Goal: Information Seeking & Learning: Check status

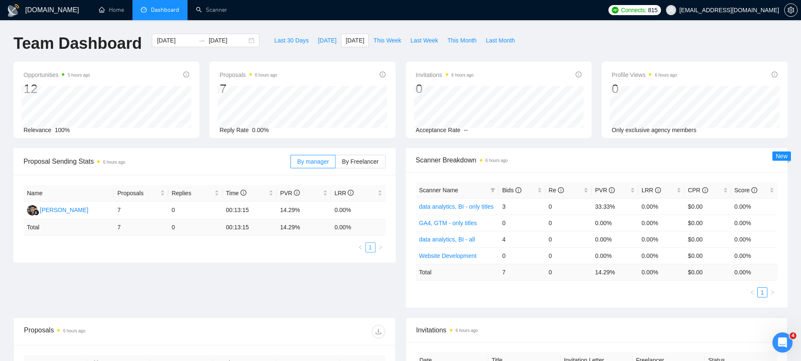
click at [373, 250] on link "1" at bounding box center [370, 247] width 9 height 9
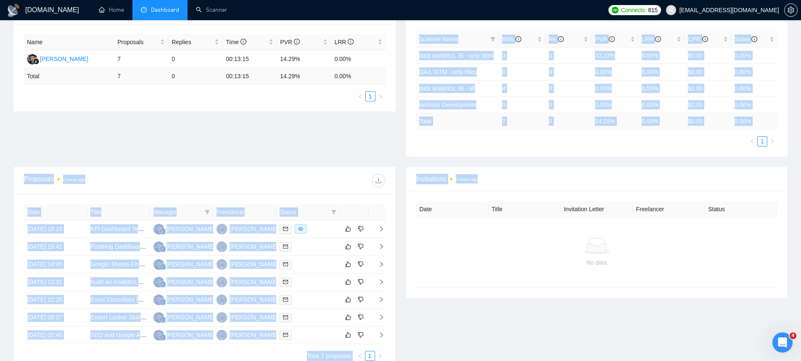
scroll to position [146, 0]
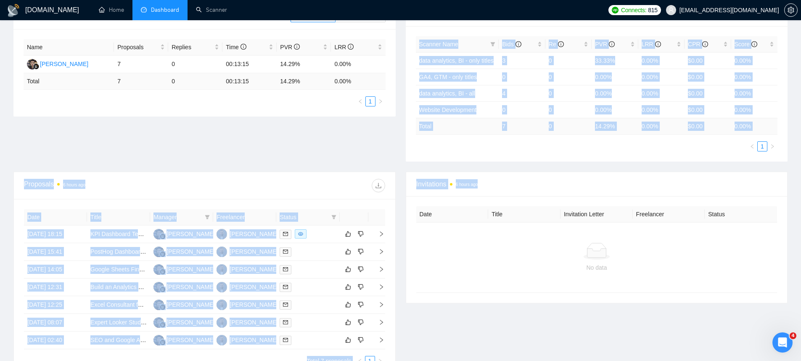
drag, startPoint x: 410, startPoint y: 158, endPoint x: 671, endPoint y: 320, distance: 307.9
click at [671, 320] on main "Team Dashboard [DATE] [DATE] Last 30 Days [DATE] [DATE] This Week Last Week Thi…" at bounding box center [400, 137] width 774 height 499
click at [673, 322] on div "Invitations 6 hours ago Date Title Invitation Letter Freelancer Status No data" at bounding box center [597, 274] width 392 height 205
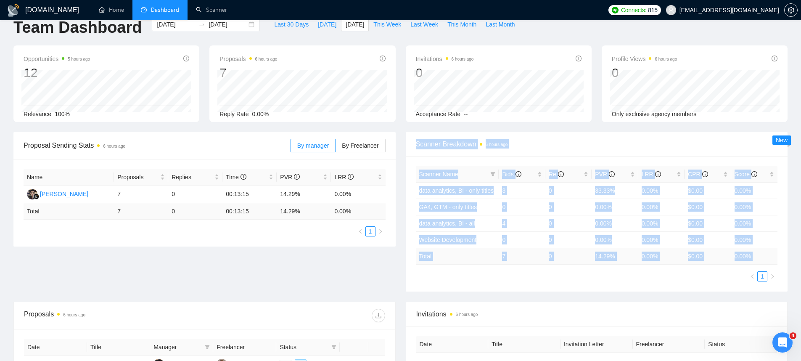
scroll to position [145, 0]
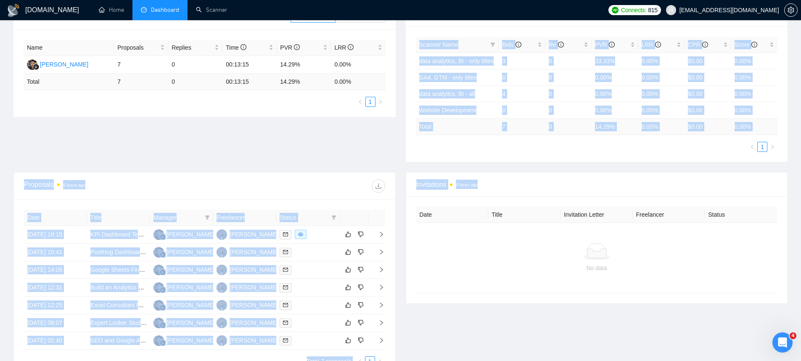
drag, startPoint x: 414, startPoint y: 159, endPoint x: 589, endPoint y: 334, distance: 248.0
click at [589, 334] on main "Team Dashboard [DATE] [DATE] Last 30 Days [DATE] [DATE] This Week Last Week Thi…" at bounding box center [400, 137] width 774 height 499
click at [589, 334] on div "Invitations 6 hours ago Date Title Invitation Letter Freelancer Status No data" at bounding box center [597, 274] width 392 height 205
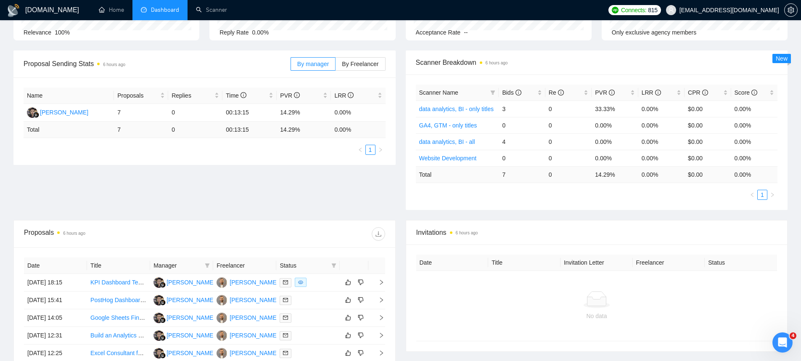
scroll to position [0, 0]
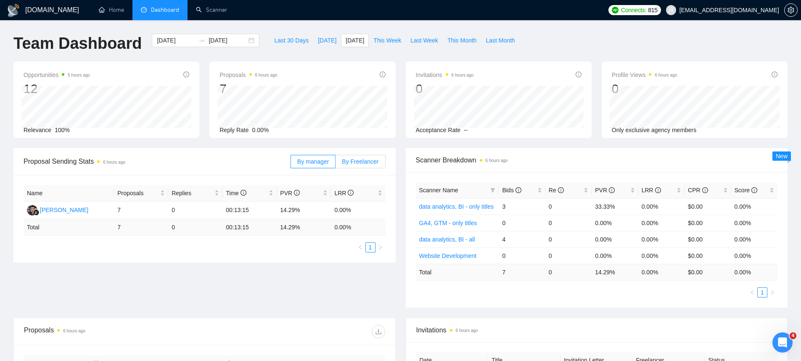
click at [362, 162] on span "By Freelancer" at bounding box center [360, 161] width 37 height 7
click at [336, 164] on input "By Freelancer" at bounding box center [336, 164] width 0 height 0
click at [329, 158] on label "By manager" at bounding box center [313, 161] width 45 height 13
click at [291, 164] on input "By manager" at bounding box center [291, 164] width 0 height 0
click at [378, 158] on span "By Freelancer" at bounding box center [360, 161] width 37 height 7
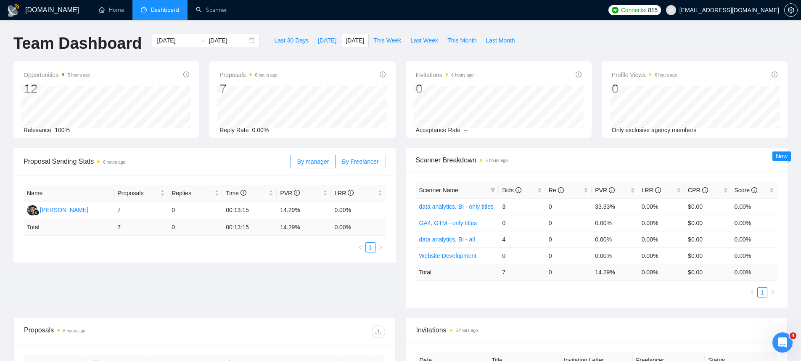
click at [336, 164] on input "By Freelancer" at bounding box center [336, 164] width 0 height 0
click at [436, 56] on div "Last 30 Days [DATE] [DATE] This Week Last Week This Month Last Month" at bounding box center [394, 48] width 260 height 28
click at [380, 160] on span at bounding box center [360, 161] width 49 height 13
click at [336, 164] on input "By Freelancer" at bounding box center [336, 164] width 0 height 0
click at [336, 159] on label "By Freelancer" at bounding box center [361, 161] width 50 height 13
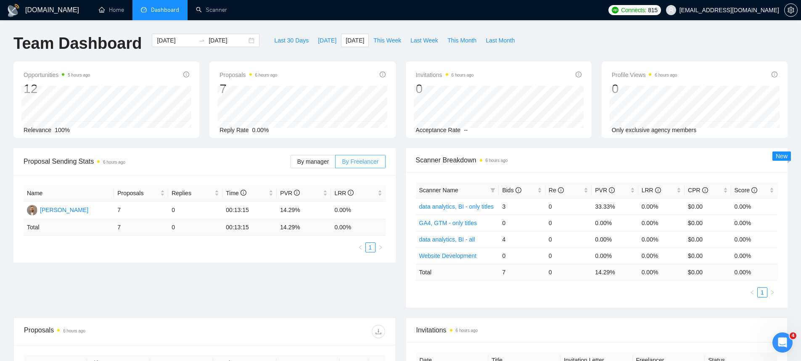
click at [336, 164] on input "By Freelancer" at bounding box center [336, 164] width 0 height 0
click at [325, 159] on span "By manager" at bounding box center [313, 161] width 32 height 7
click at [291, 164] on input "By manager" at bounding box center [291, 164] width 0 height 0
click at [346, 157] on label "By Freelancer" at bounding box center [361, 161] width 50 height 13
click at [336, 164] on input "By Freelancer" at bounding box center [336, 164] width 0 height 0
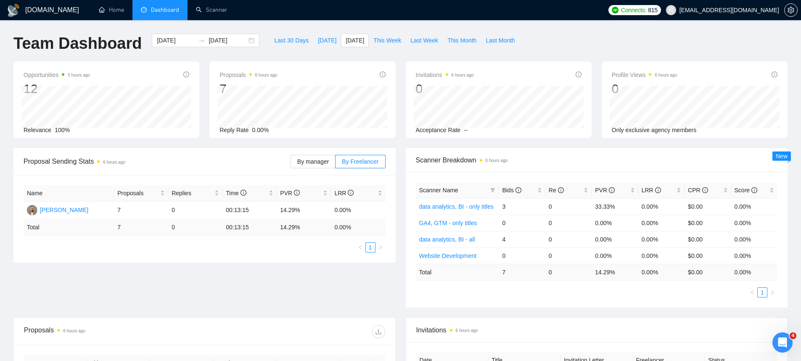
click at [396, 166] on div "Proposal Sending Stats 6 hours ago By manager By Freelancer Name Proposals Repl…" at bounding box center [204, 205] width 392 height 114
click at [397, 36] on span "This Week" at bounding box center [387, 40] width 28 height 9
type input "[DATE]"
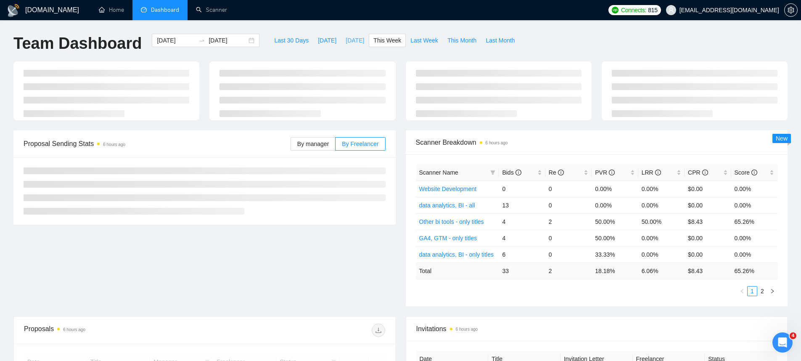
click at [363, 45] on span "[DATE]" at bounding box center [355, 40] width 19 height 9
type input "[DATE]"
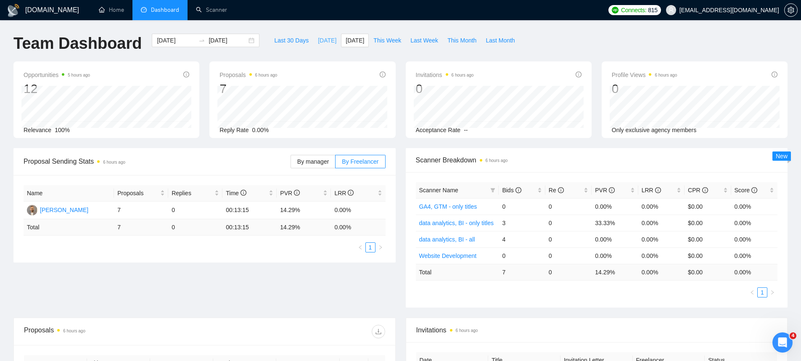
click at [329, 35] on button "[DATE]" at bounding box center [327, 40] width 28 height 13
type input "[DATE]"
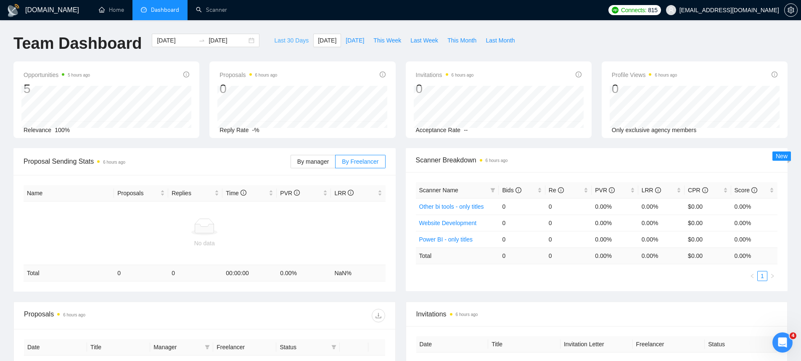
click at [283, 41] on span "Last 30 Days" at bounding box center [291, 40] width 34 height 9
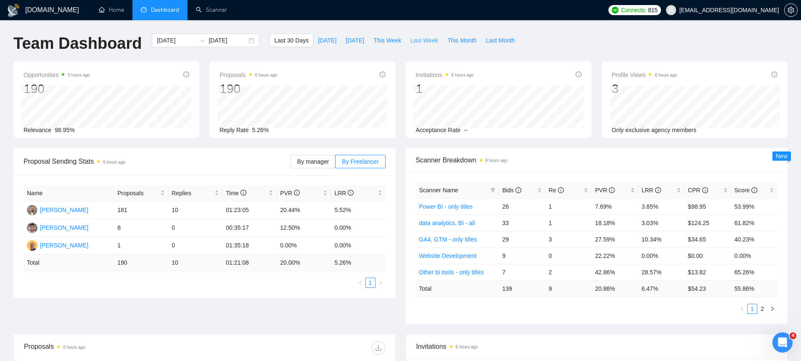
click at [433, 42] on span "Last Week" at bounding box center [424, 40] width 28 height 9
type input "[DATE]"
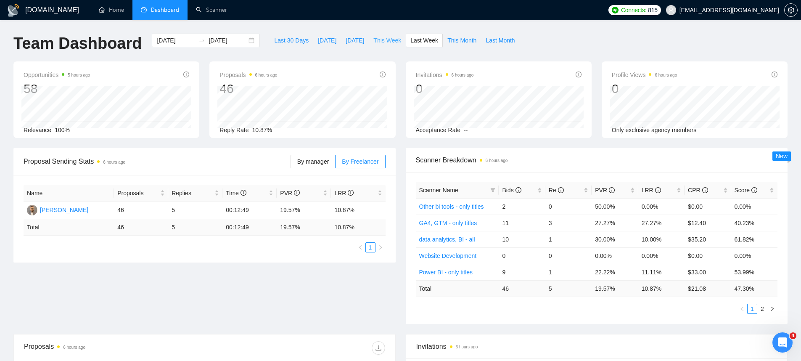
click at [388, 36] on span "This Week" at bounding box center [387, 40] width 28 height 9
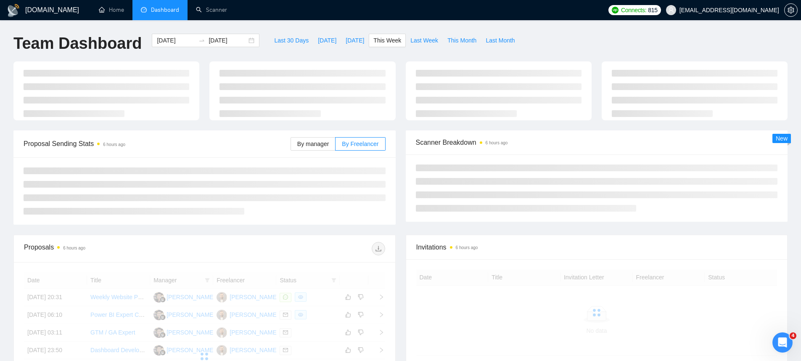
type input "[DATE]"
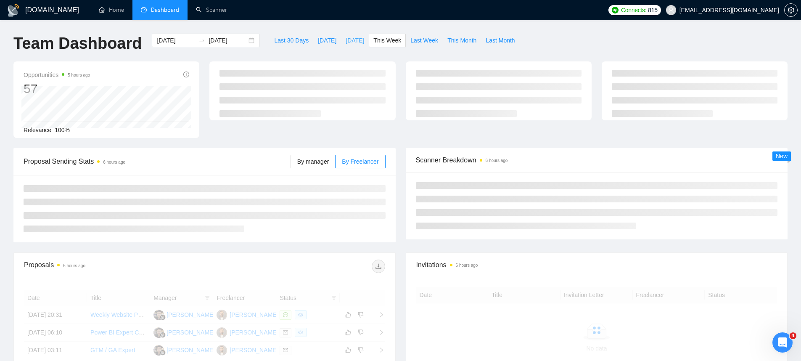
click at [346, 39] on span "[DATE]" at bounding box center [355, 40] width 19 height 9
type input "[DATE]"
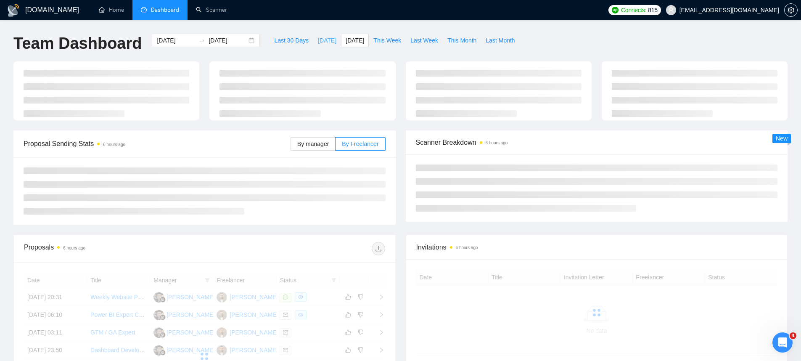
click at [322, 40] on span "[DATE]" at bounding box center [327, 40] width 19 height 9
type input "[DATE]"
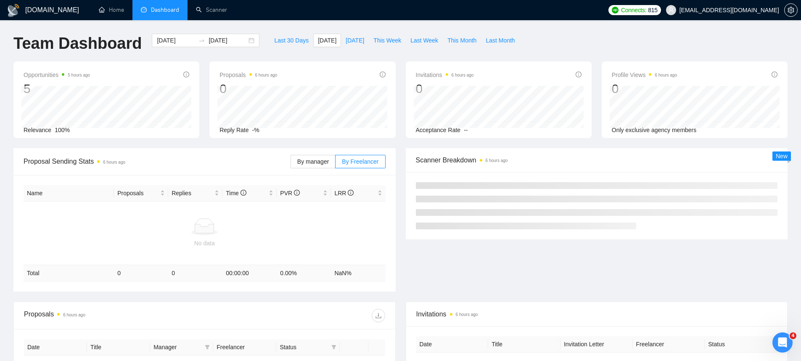
click at [359, 47] on div "Last 30 Days [DATE] [DATE] This Week Last Week This Month Last Month" at bounding box center [394, 48] width 260 height 28
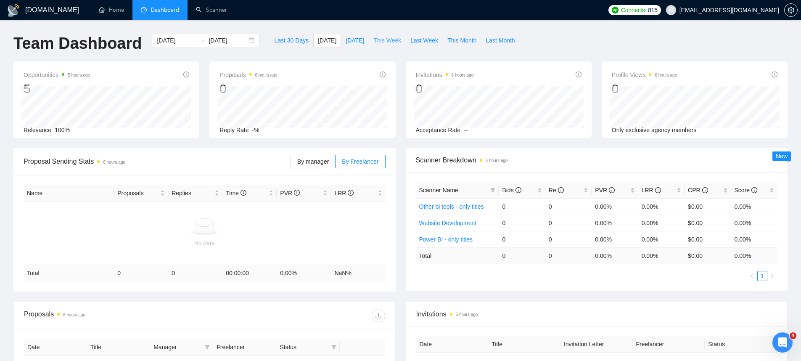
click at [377, 43] on span "This Week" at bounding box center [387, 40] width 28 height 9
type input "[DATE]"
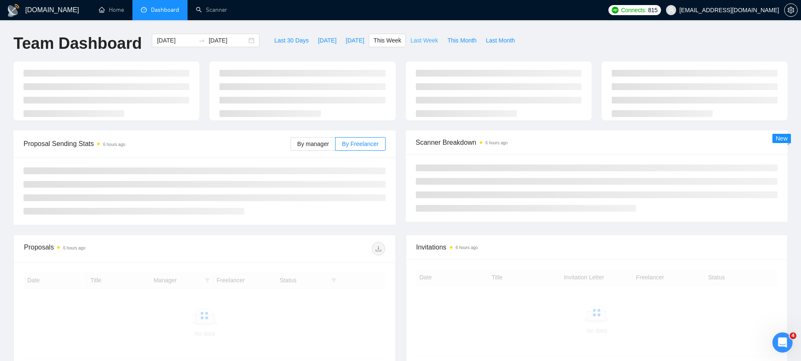
click at [417, 46] on button "Last Week" at bounding box center [424, 40] width 37 height 13
type input "[DATE]"
click at [468, 44] on span "This Month" at bounding box center [461, 40] width 29 height 9
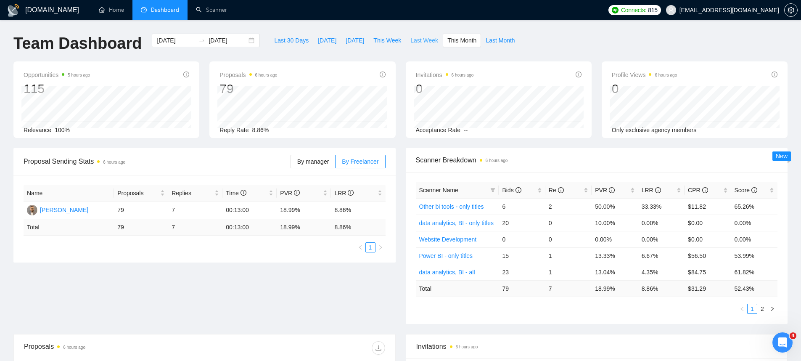
click at [436, 42] on span "Last Week" at bounding box center [424, 40] width 28 height 9
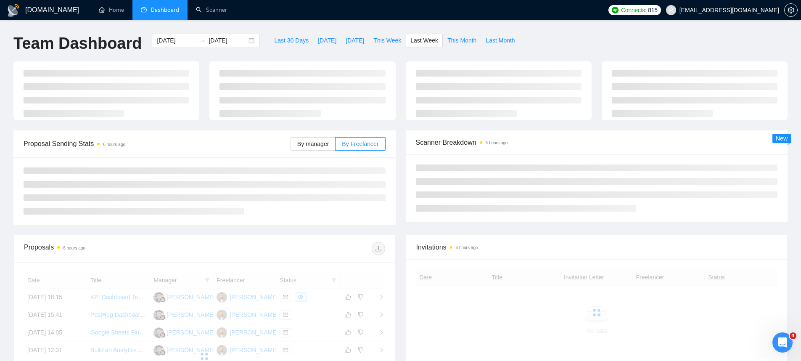
type input "[DATE]"
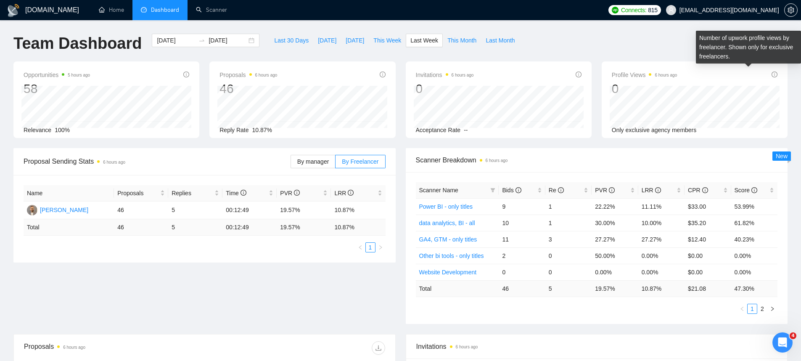
click at [776, 76] on icon "info-circle" at bounding box center [775, 74] width 6 height 6
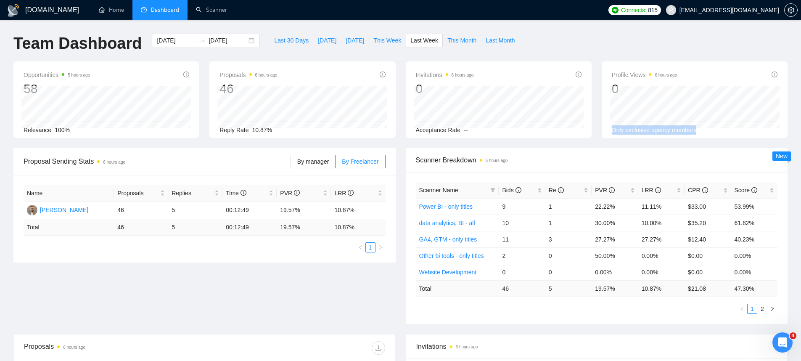
drag, startPoint x: 700, startPoint y: 128, endPoint x: 612, endPoint y: 127, distance: 87.9
click at [612, 127] on div "Only exclusive agency members" at bounding box center [695, 129] width 166 height 9
drag, startPoint x: 473, startPoint y: 129, endPoint x: 405, endPoint y: 128, distance: 68.1
click at [405, 128] on div "Invitations 6 hours ago 0 [DATE] [DATE] 0 Acceptance Rate --" at bounding box center [499, 99] width 196 height 77
drag, startPoint x: 275, startPoint y: 129, endPoint x: 207, endPoint y: 128, distance: 68.5
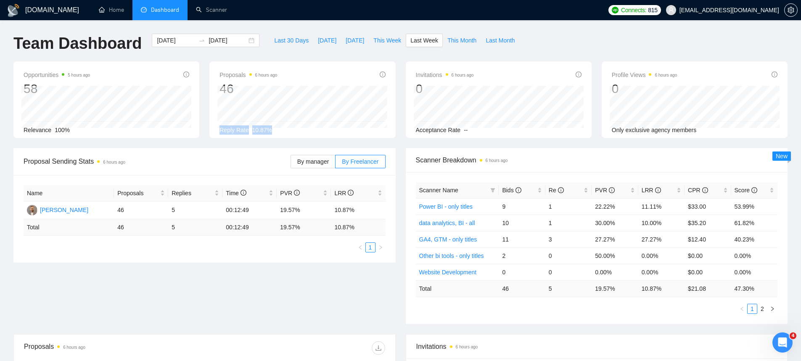
click at [207, 128] on div "Proposals 6 hours ago 46 Reply Rate 10.87%" at bounding box center [302, 99] width 196 height 77
drag, startPoint x: 90, startPoint y: 128, endPoint x: 0, endPoint y: 122, distance: 89.8
click at [0, 122] on div "[DOMAIN_NAME] Home Dashboard Scanner Connects: 815 [EMAIL_ADDRESS][DOMAIN_NAME]…" at bounding box center [400, 333] width 801 height 666
drag, startPoint x: 257, startPoint y: 128, endPoint x: 200, endPoint y: 126, distance: 56.8
click at [200, 126] on div "Opportunities 5 hours ago 58 Relevance 100% Proposals 6 hours ago 46 Reply Rate…" at bounding box center [400, 104] width 784 height 87
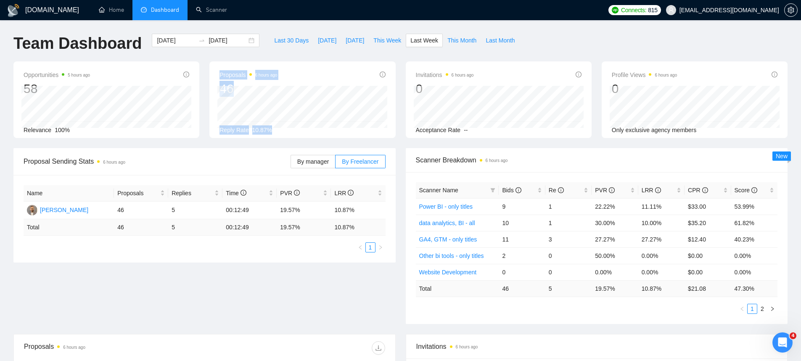
click at [227, 129] on span "Reply Rate" at bounding box center [233, 130] width 29 height 7
drag, startPoint x: 216, startPoint y: 130, endPoint x: 277, endPoint y: 130, distance: 61.0
click at [277, 130] on div "Proposals 6 hours ago 46 Reply Rate 10.87%" at bounding box center [302, 99] width 186 height 77
drag, startPoint x: 450, startPoint y: 133, endPoint x: 408, endPoint y: 132, distance: 41.6
click at [408, 132] on div "Invitations 6 hours ago 0 [DATE] [DATE] 0 Acceptance Rate --" at bounding box center [499, 99] width 186 height 77
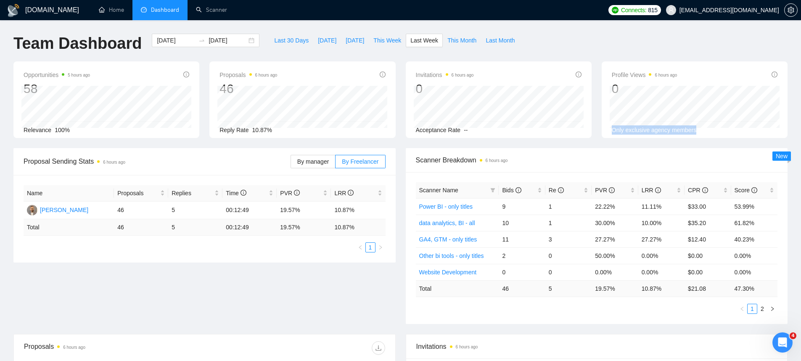
drag, startPoint x: 700, startPoint y: 135, endPoint x: 608, endPoint y: 131, distance: 92.2
click at [608, 131] on div "Profile Views 6 hours ago 0 [DATE] [DATE] 0 Only exclusive agency members" at bounding box center [695, 99] width 186 height 77
drag, startPoint x: 609, startPoint y: 131, endPoint x: 684, endPoint y: 132, distance: 74.4
click at [684, 132] on div "Profile Views 6 hours ago 0 [DATE] [DATE] 0 Only exclusive agency members" at bounding box center [695, 99] width 186 height 77
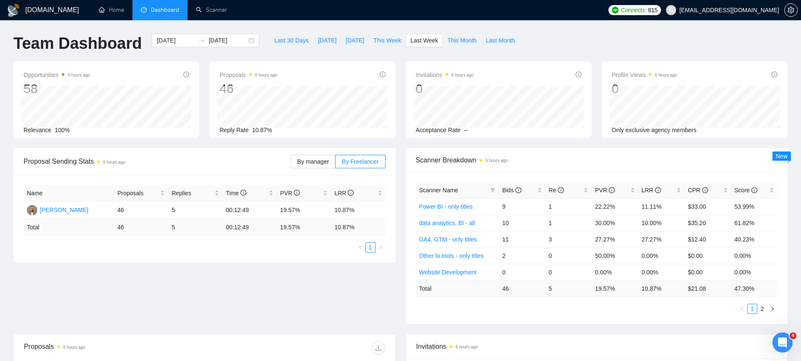
click at [769, 148] on div "Scanner Breakdown 6 hours ago" at bounding box center [597, 160] width 362 height 24
click at [774, 152] on div "New" at bounding box center [781, 155] width 19 height 9
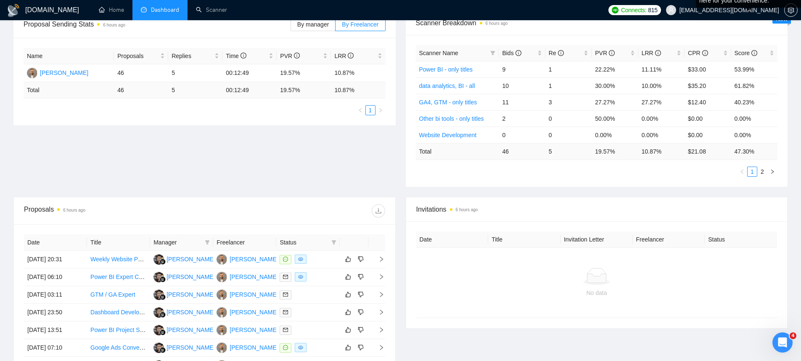
scroll to position [306, 0]
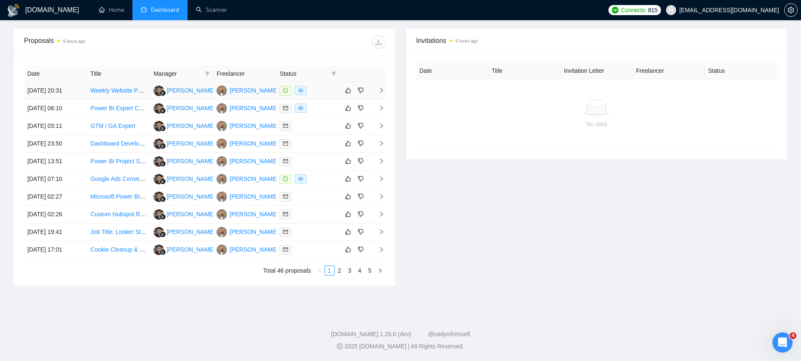
click at [64, 93] on td "[DATE] 20:31" at bounding box center [55, 91] width 63 height 18
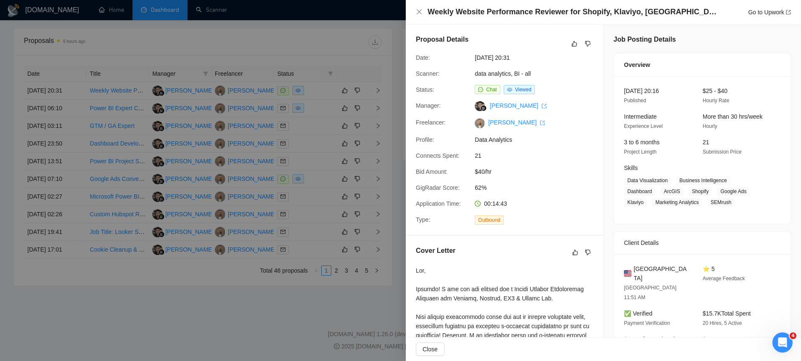
click at [286, 126] on div at bounding box center [400, 180] width 801 height 361
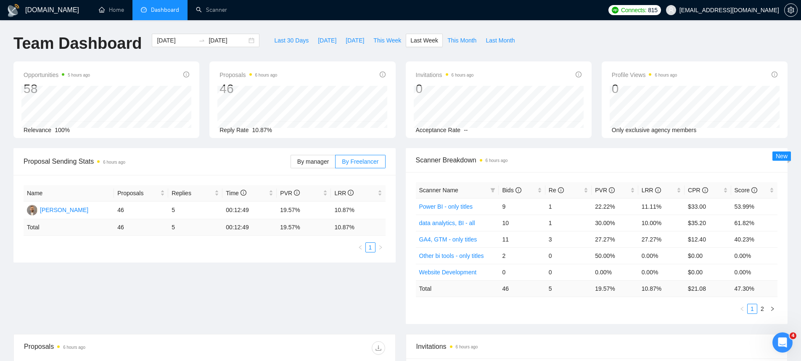
scroll to position [5, 0]
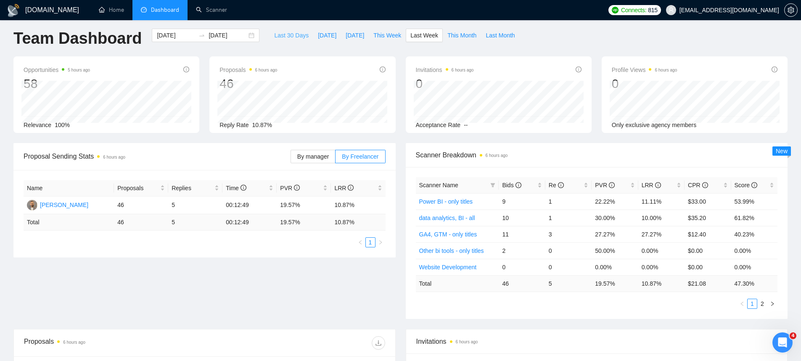
click at [280, 37] on span "Last 30 Days" at bounding box center [291, 35] width 34 height 9
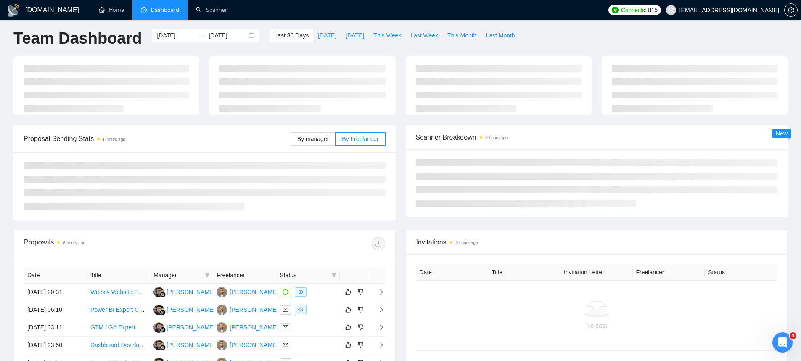
type input "[DATE]"
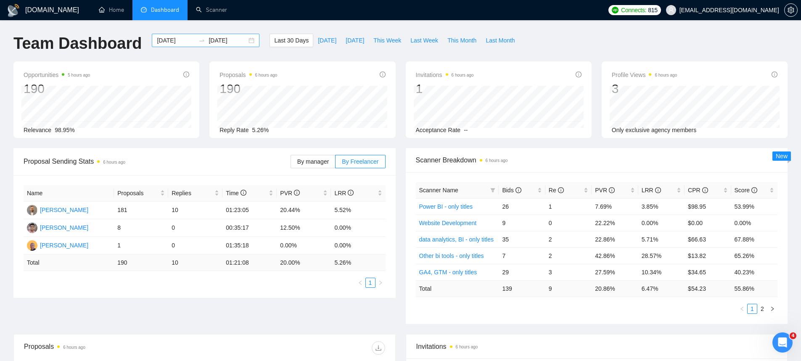
click at [243, 43] on div "[DATE] [DATE]" at bounding box center [206, 40] width 108 height 13
click at [433, 53] on div "Last 30 Days [DATE] [DATE] This Week Last Week This Month Last Month" at bounding box center [394, 48] width 260 height 28
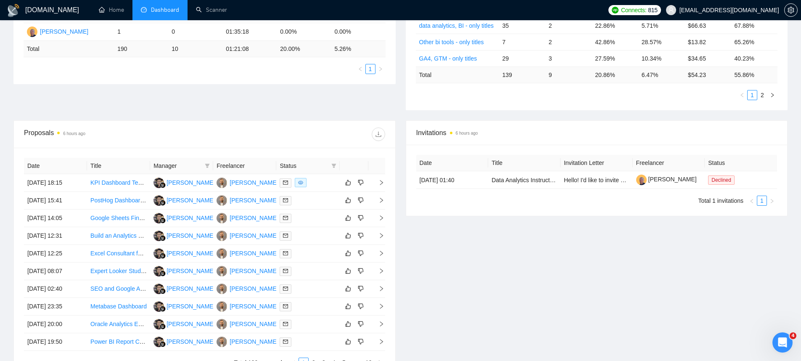
scroll to position [306, 0]
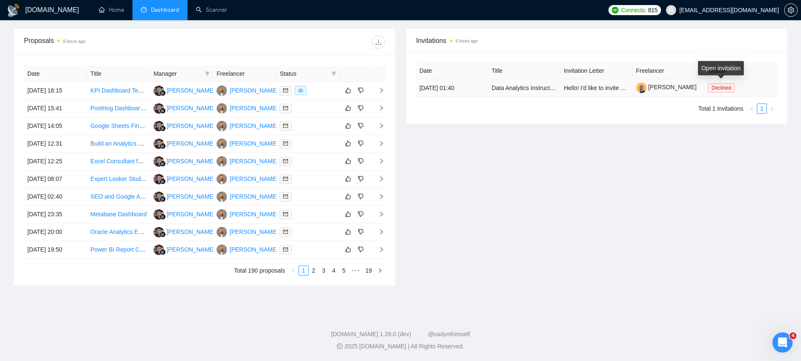
click at [717, 85] on span "Declined" at bounding box center [721, 87] width 26 height 9
